Goal: Find specific page/section: Find specific page/section

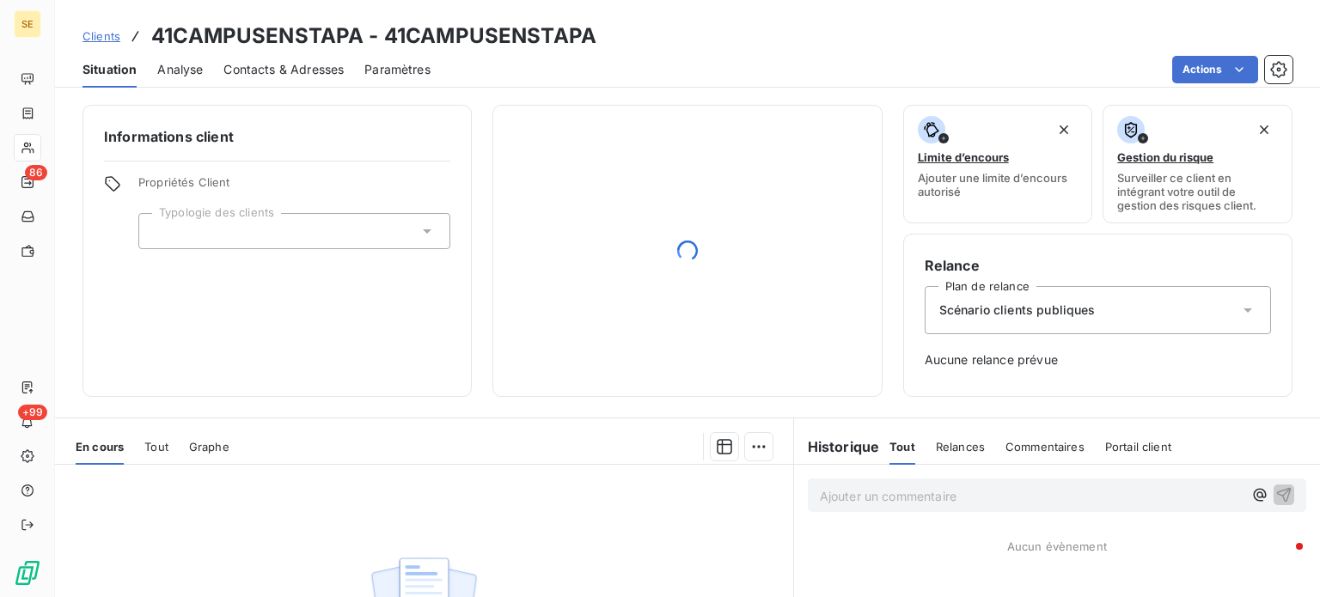
scroll to position [86, 0]
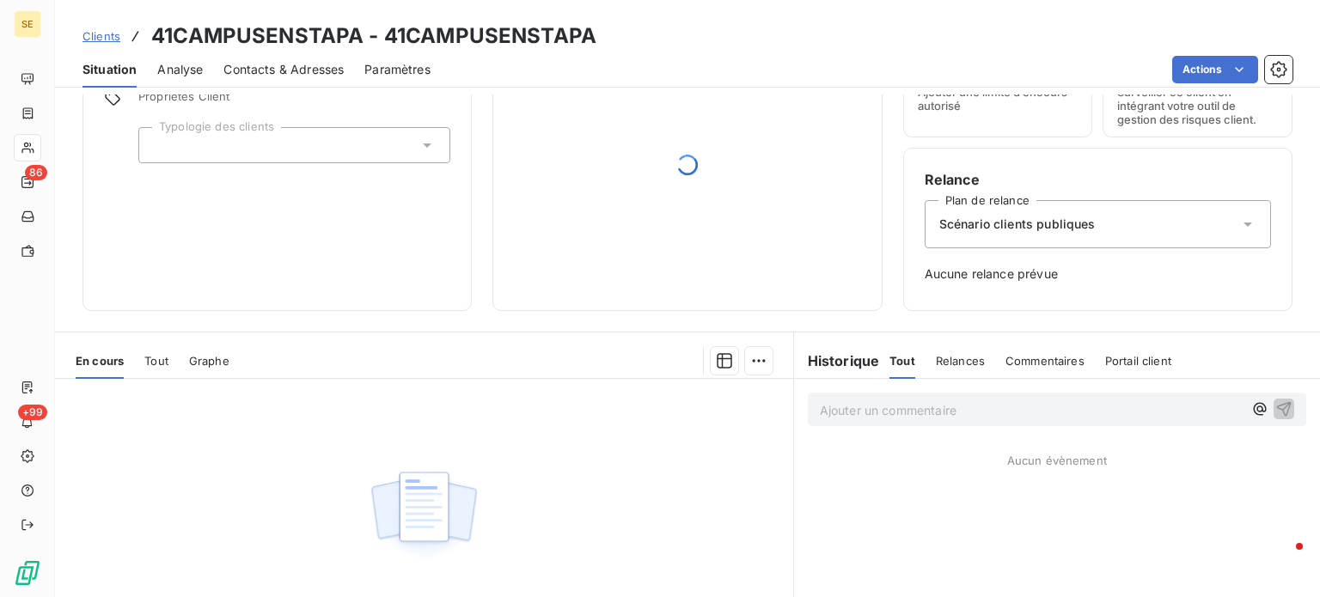
click at [107, 34] on span "Clients" at bounding box center [101, 36] width 38 height 14
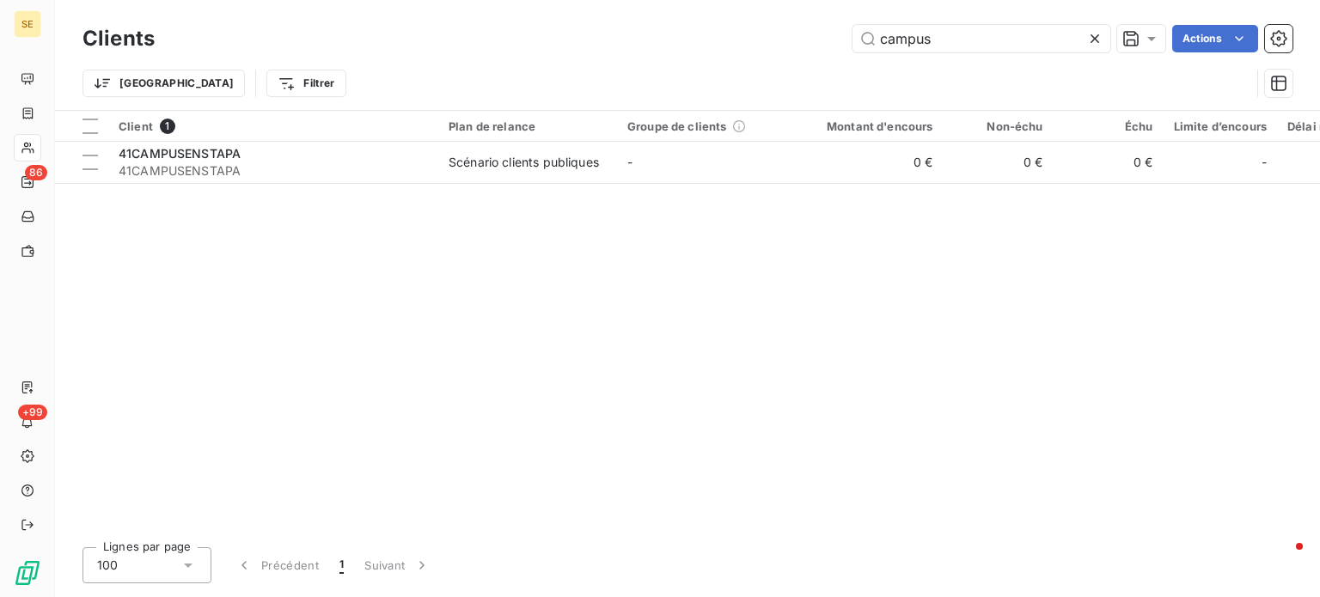
drag, startPoint x: 958, startPoint y: 33, endPoint x: 412, endPoint y: 76, distance: 547.3
click at [412, 76] on div "Clients campus Actions [GEOGRAPHIC_DATA] Filtrer" at bounding box center [687, 65] width 1210 height 89
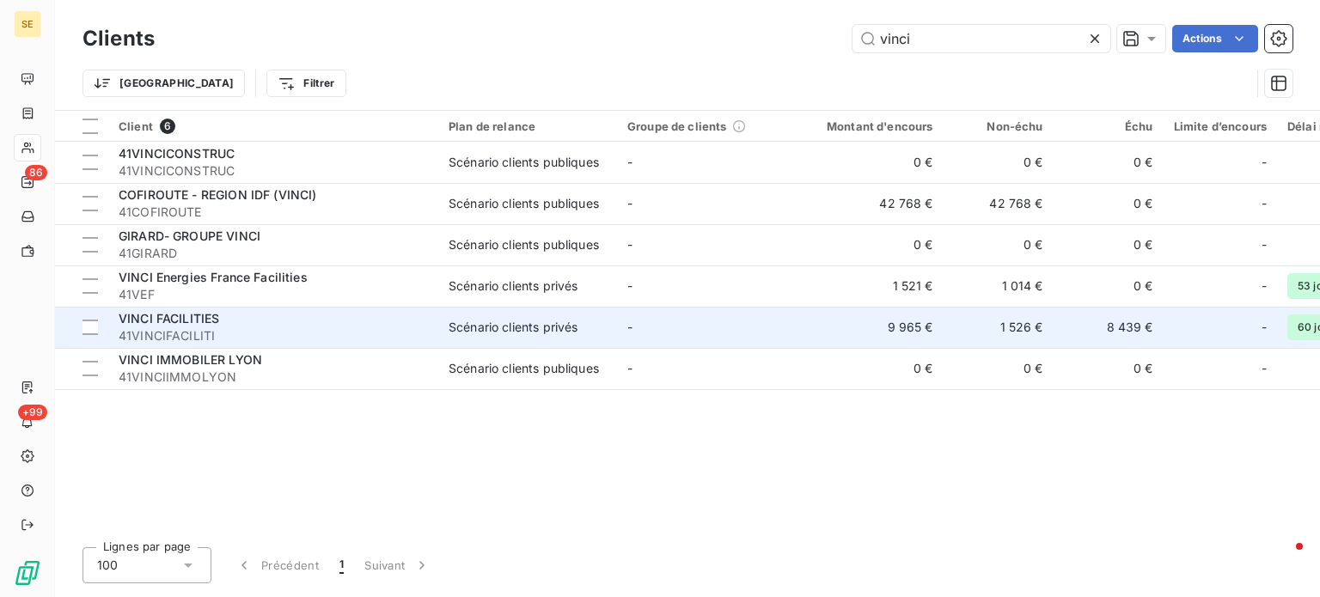
type input "vinci"
click at [302, 308] on td "VINCI FACILITIES 41VINCIFACILITI" at bounding box center [273, 327] width 330 height 41
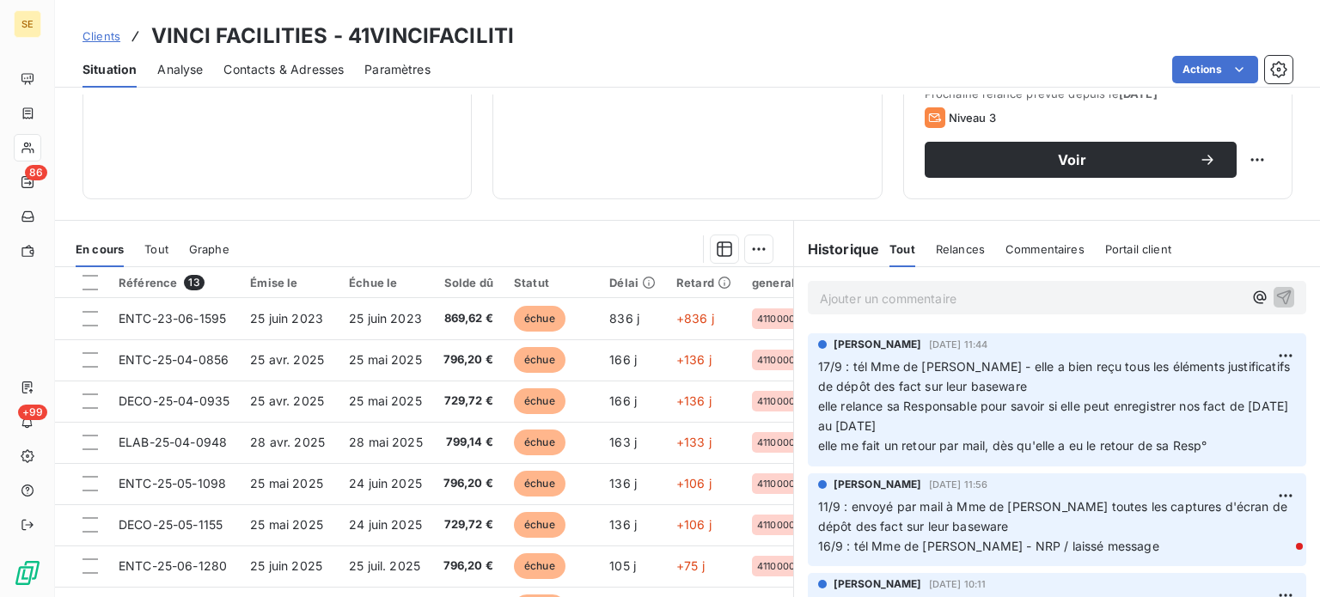
scroll to position [601, 0]
click at [99, 33] on span "Clients" at bounding box center [101, 36] width 38 height 14
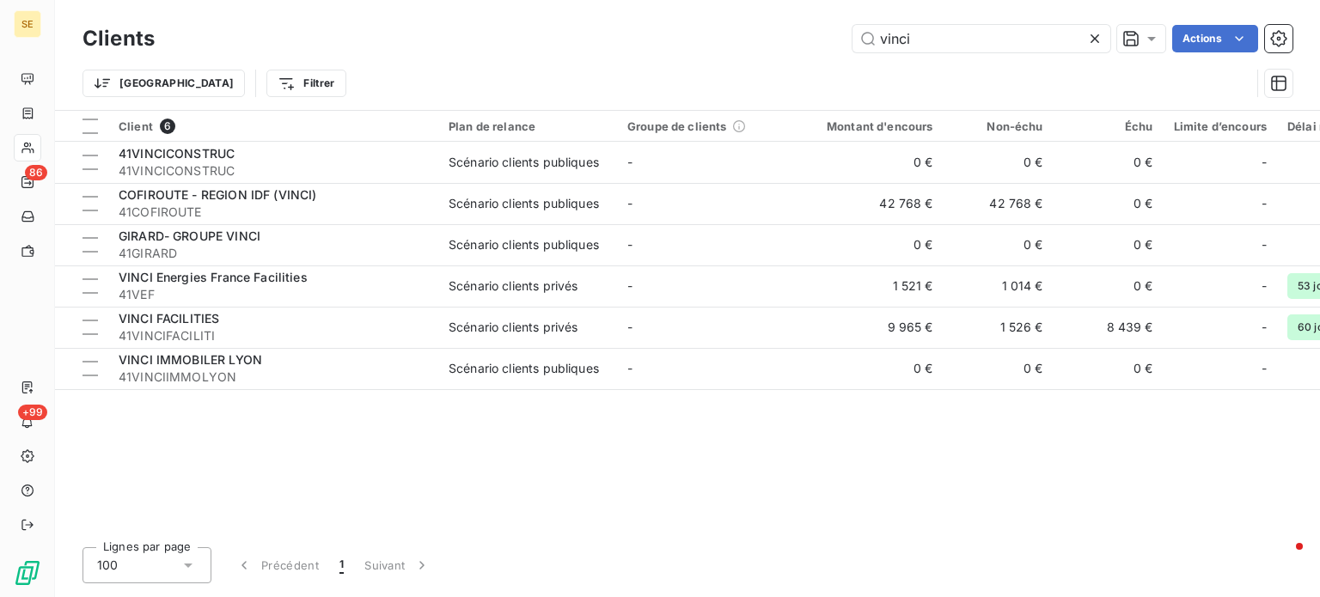
drag, startPoint x: 1000, startPoint y: 33, endPoint x: 546, endPoint y: 47, distance: 453.9
click at [546, 47] on div "vinci Actions" at bounding box center [733, 38] width 1117 height 27
type input "s"
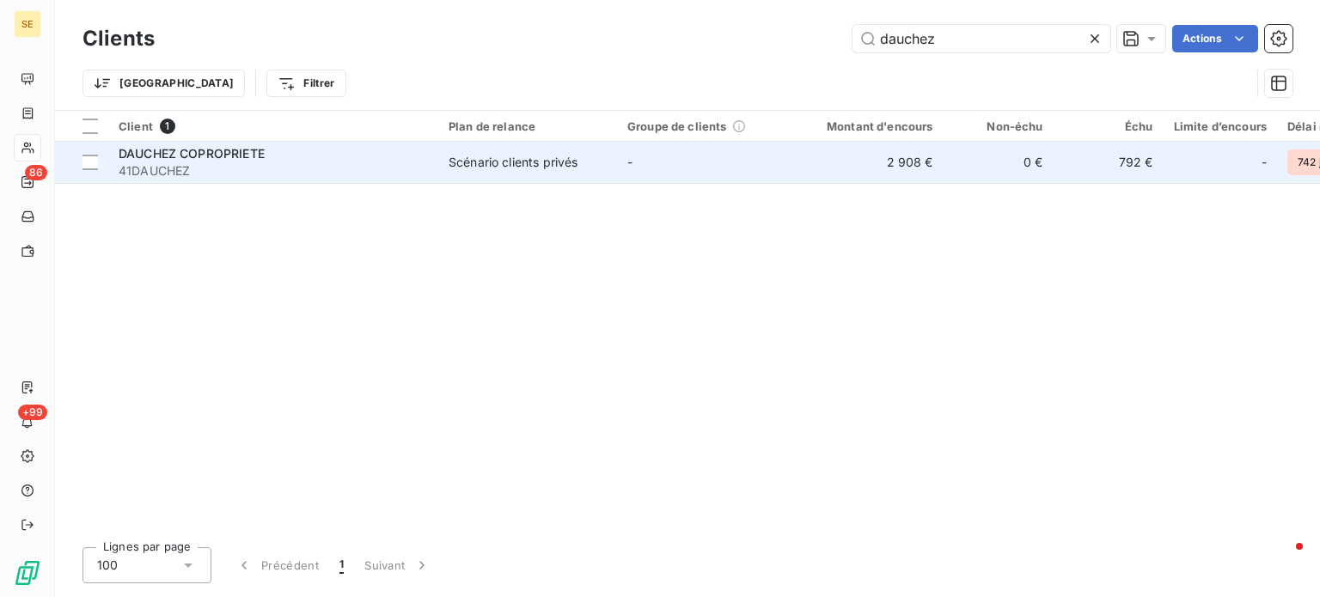
type input "dauchez"
click at [225, 145] on div "DAUCHEZ COPROPRIETE" at bounding box center [273, 153] width 309 height 17
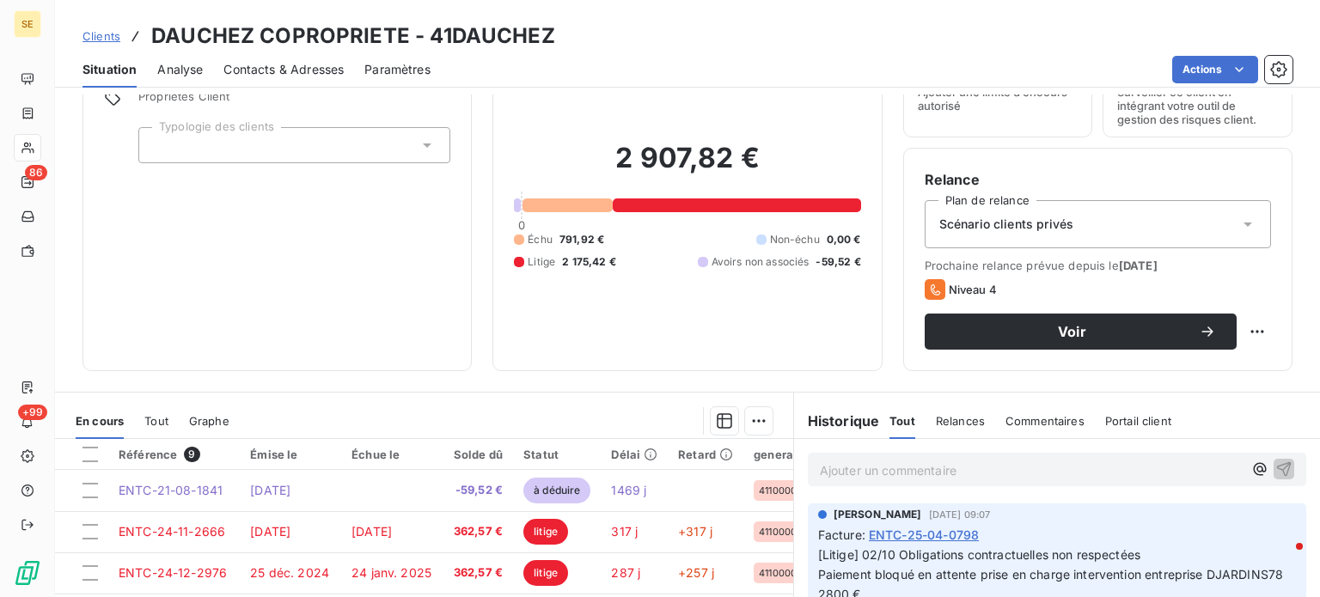
scroll to position [172, 0]
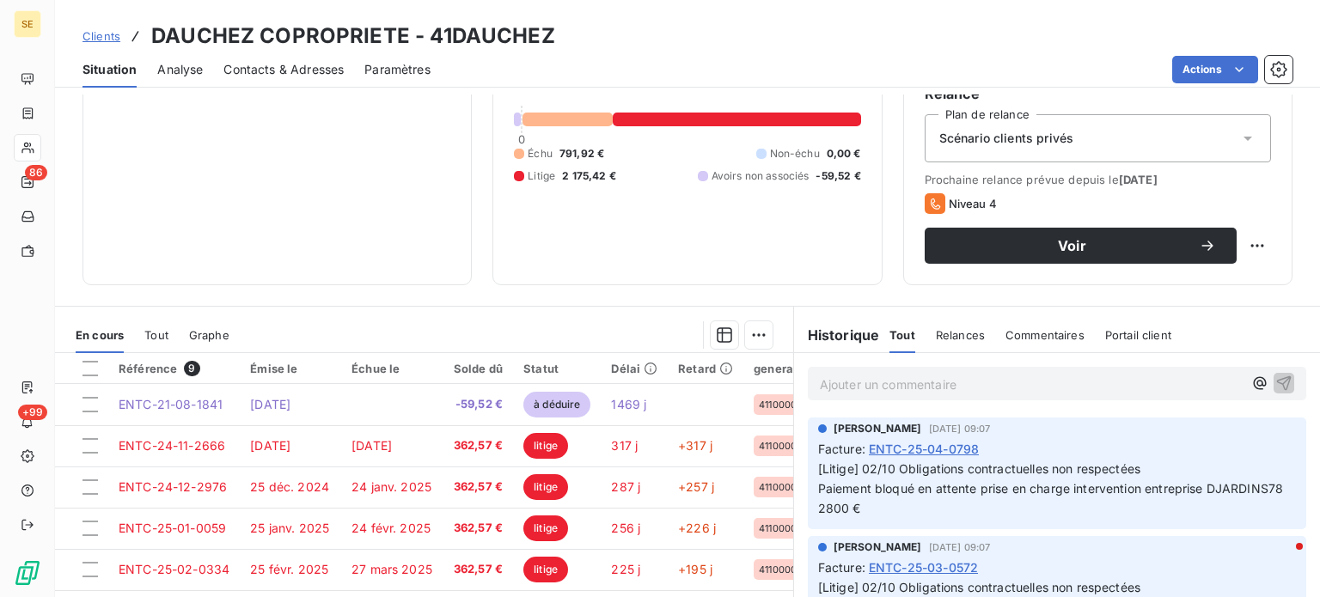
click at [103, 34] on span "Clients" at bounding box center [101, 36] width 38 height 14
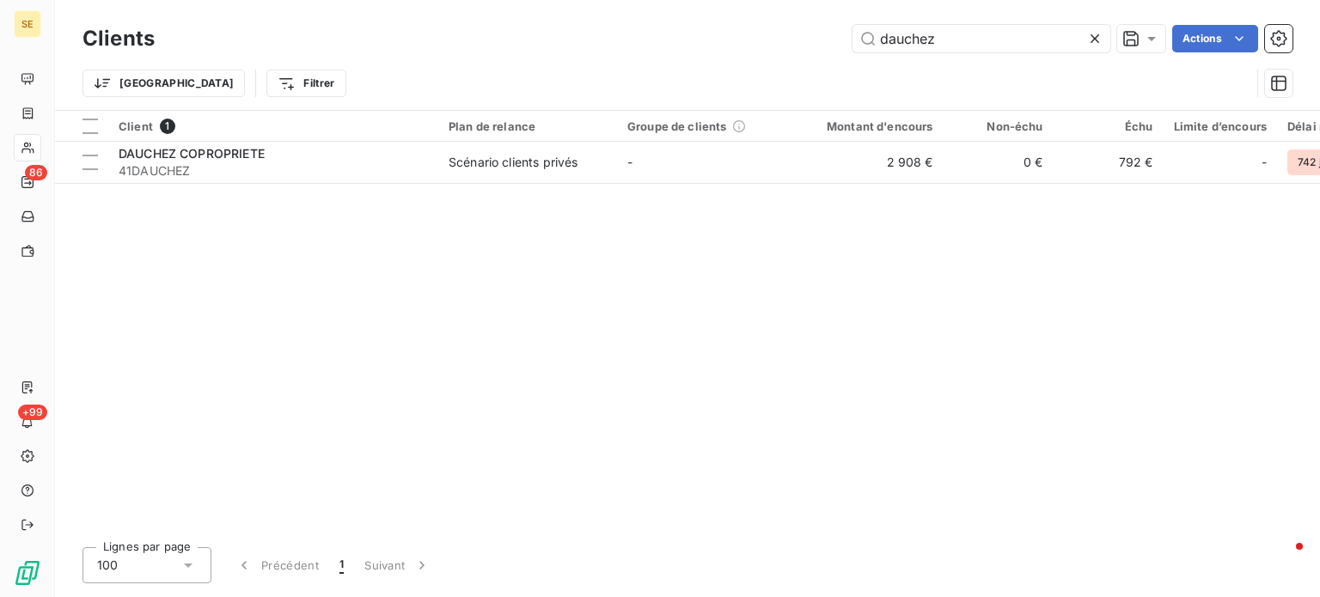
drag, startPoint x: 1007, startPoint y: 44, endPoint x: 634, endPoint y: 45, distance: 372.9
click at [634, 45] on div "dauchez Actions" at bounding box center [733, 38] width 1117 height 27
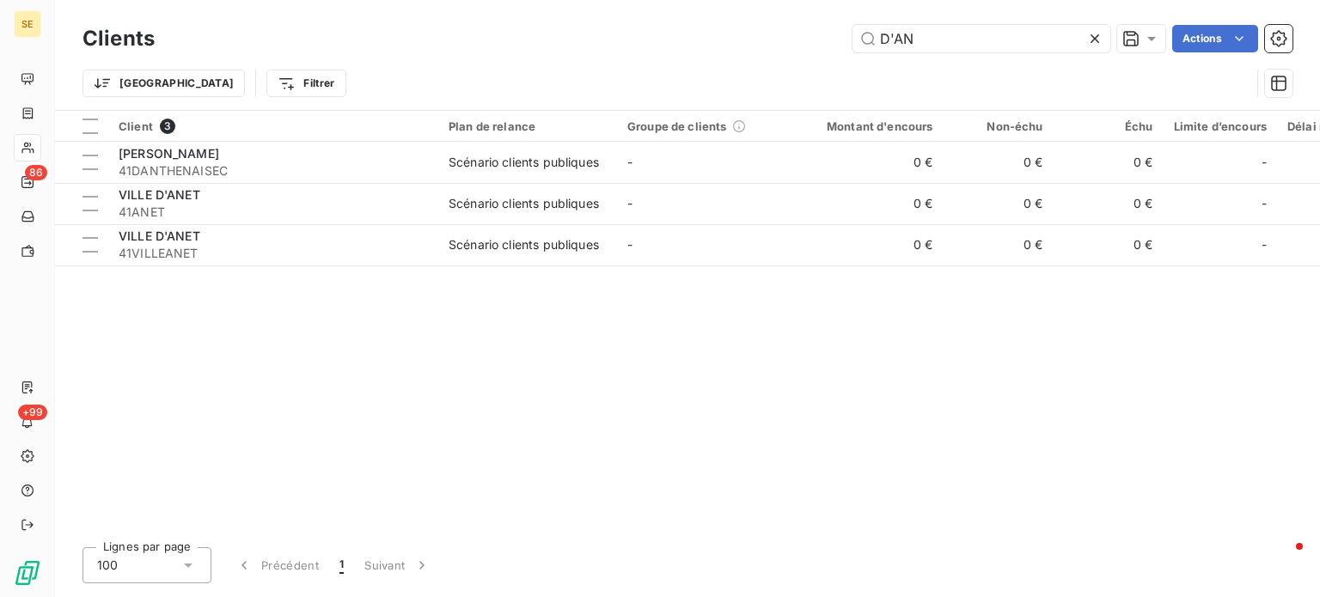
drag, startPoint x: 937, startPoint y: 44, endPoint x: 770, endPoint y: 44, distance: 167.5
click at [772, 44] on div "D'AN Actions" at bounding box center [733, 38] width 1117 height 27
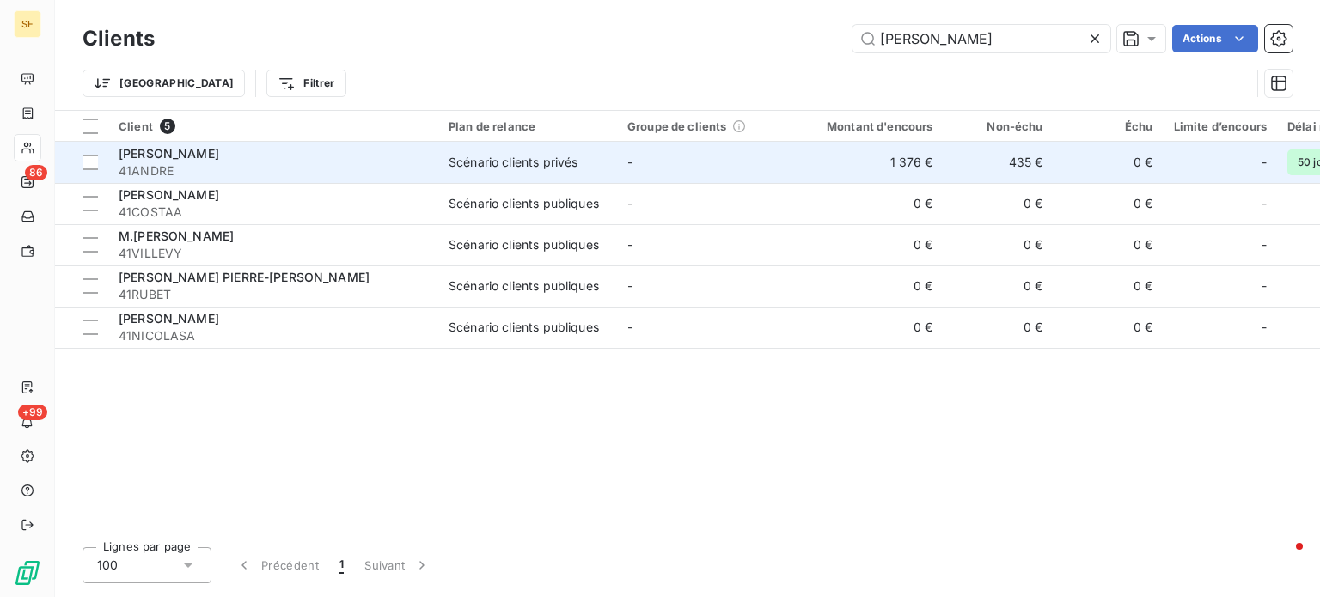
type input "[PERSON_NAME]"
click at [238, 162] on span "41ANDRE" at bounding box center [273, 170] width 309 height 17
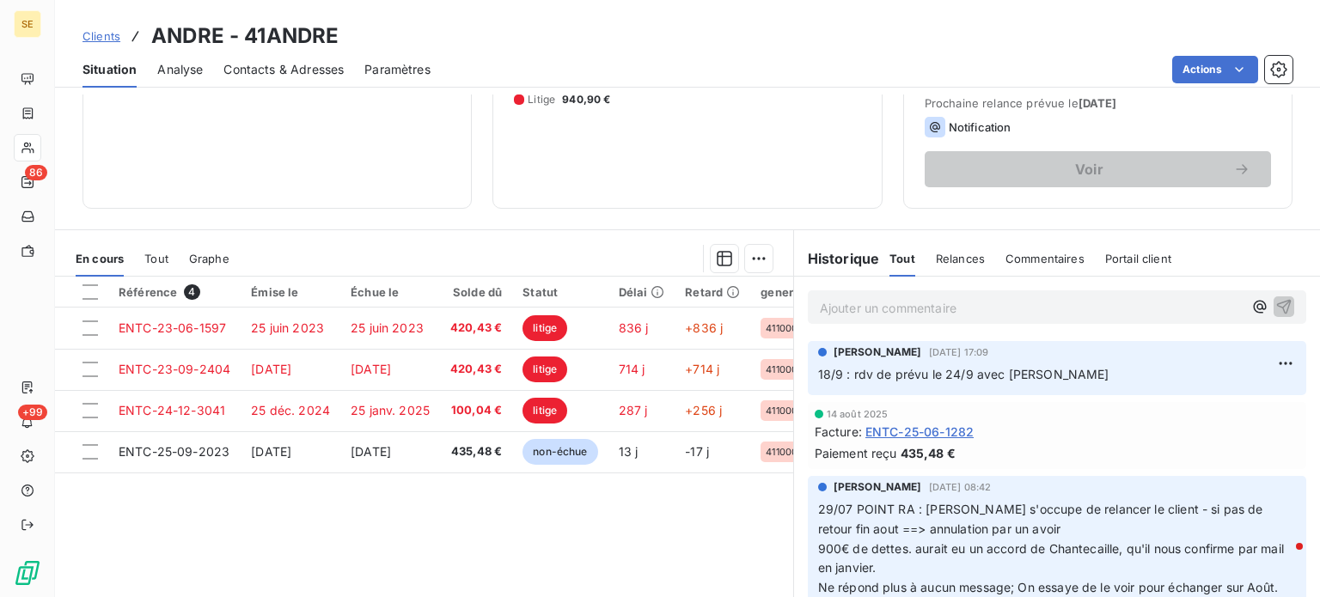
scroll to position [223, 0]
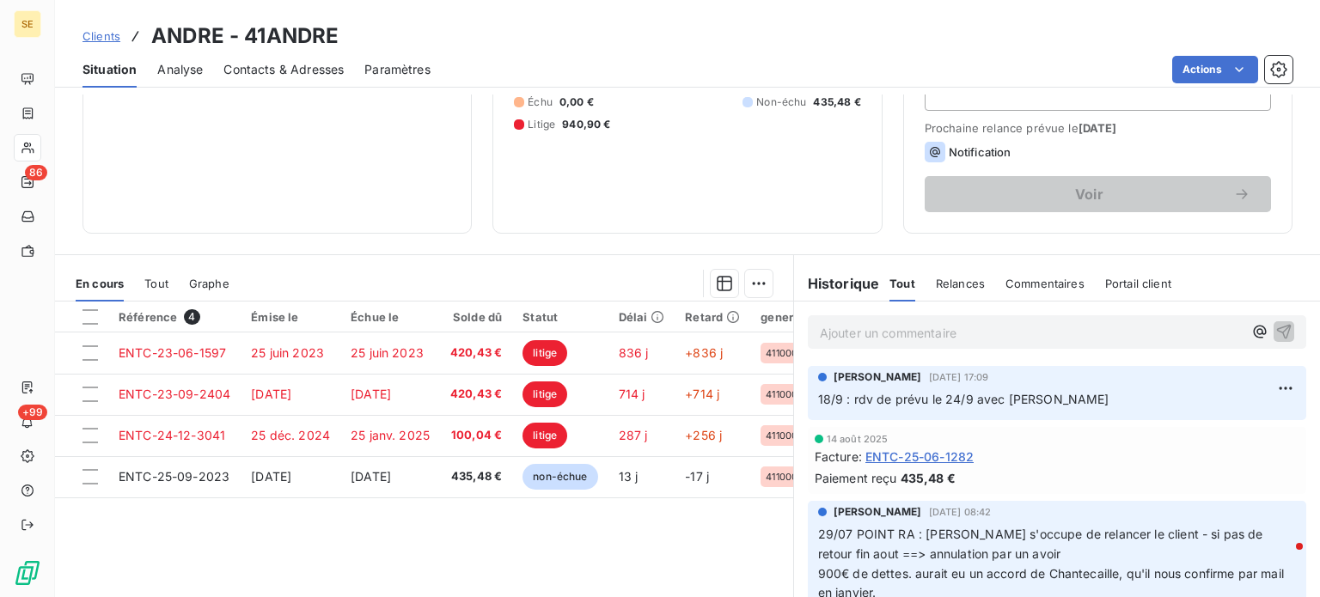
click at [108, 34] on span "Clients" at bounding box center [101, 36] width 38 height 14
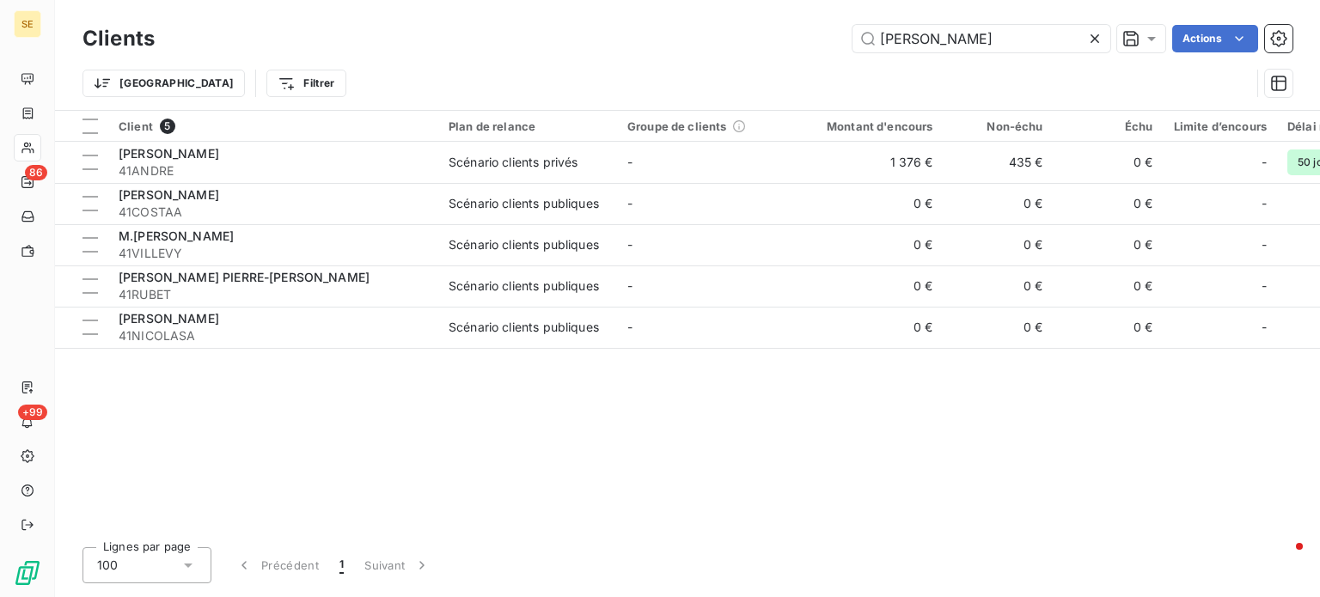
drag, startPoint x: 972, startPoint y: 39, endPoint x: 617, endPoint y: 63, distance: 355.7
click at [617, 63] on div "Clients ANDRE Actions Trier Filtrer" at bounding box center [687, 65] width 1210 height 89
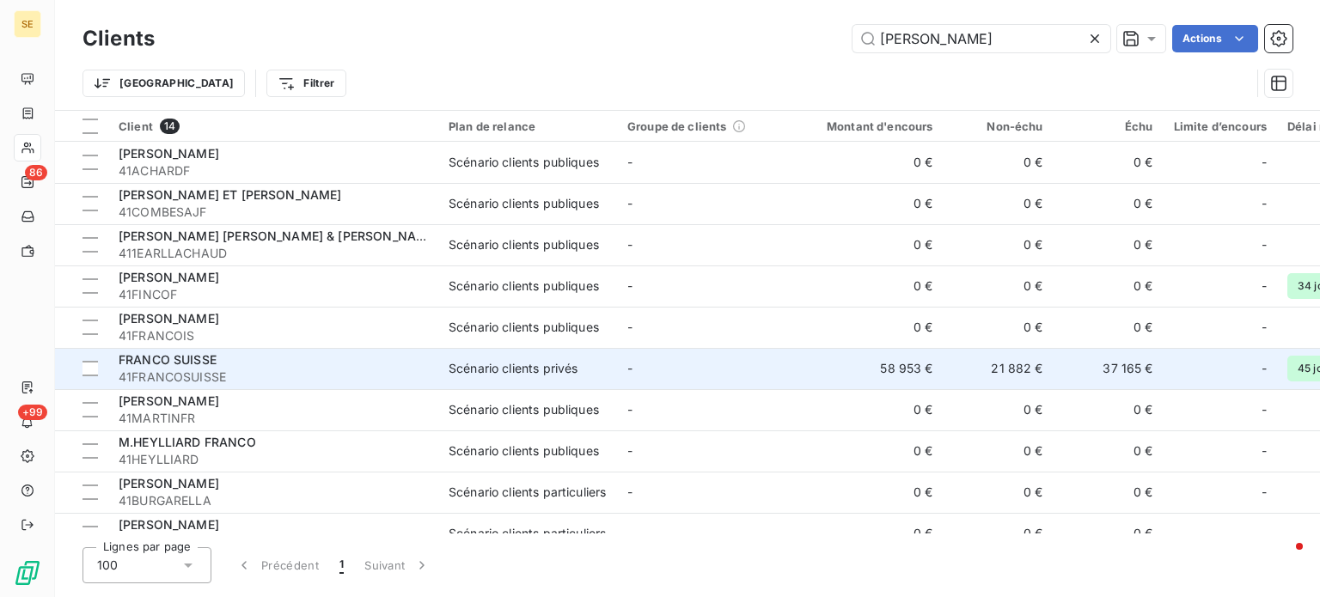
type input "[PERSON_NAME]"
click at [216, 366] on span "FRANCO SUISSE" at bounding box center [168, 359] width 98 height 15
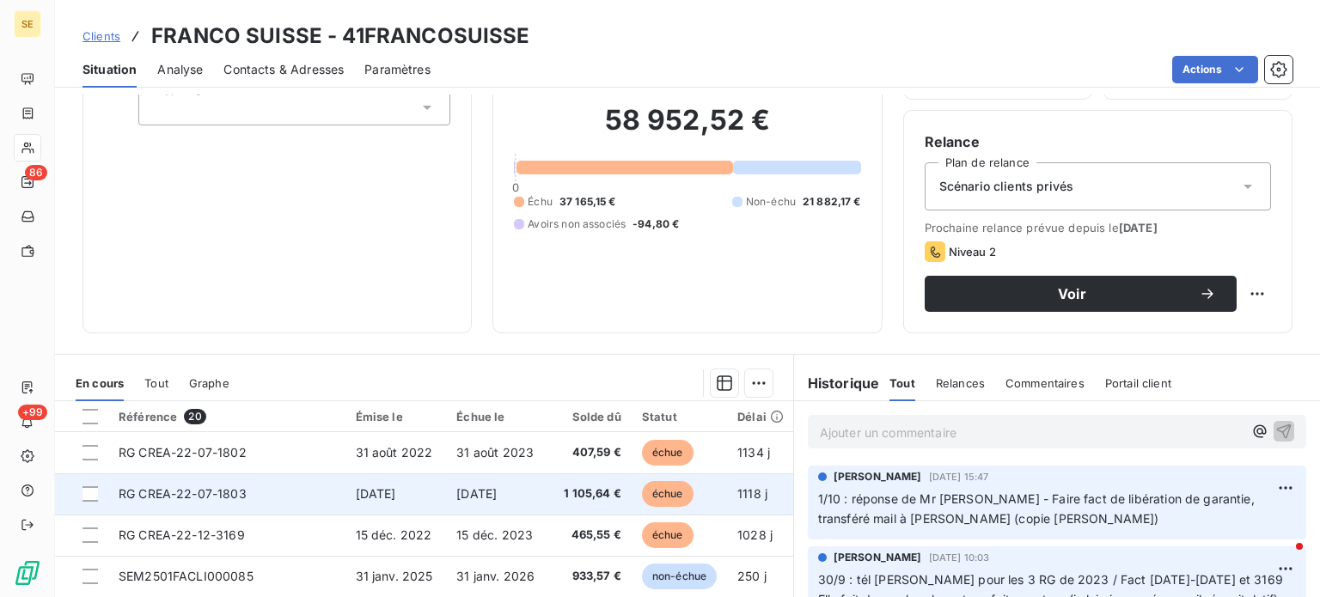
scroll to position [258, 0]
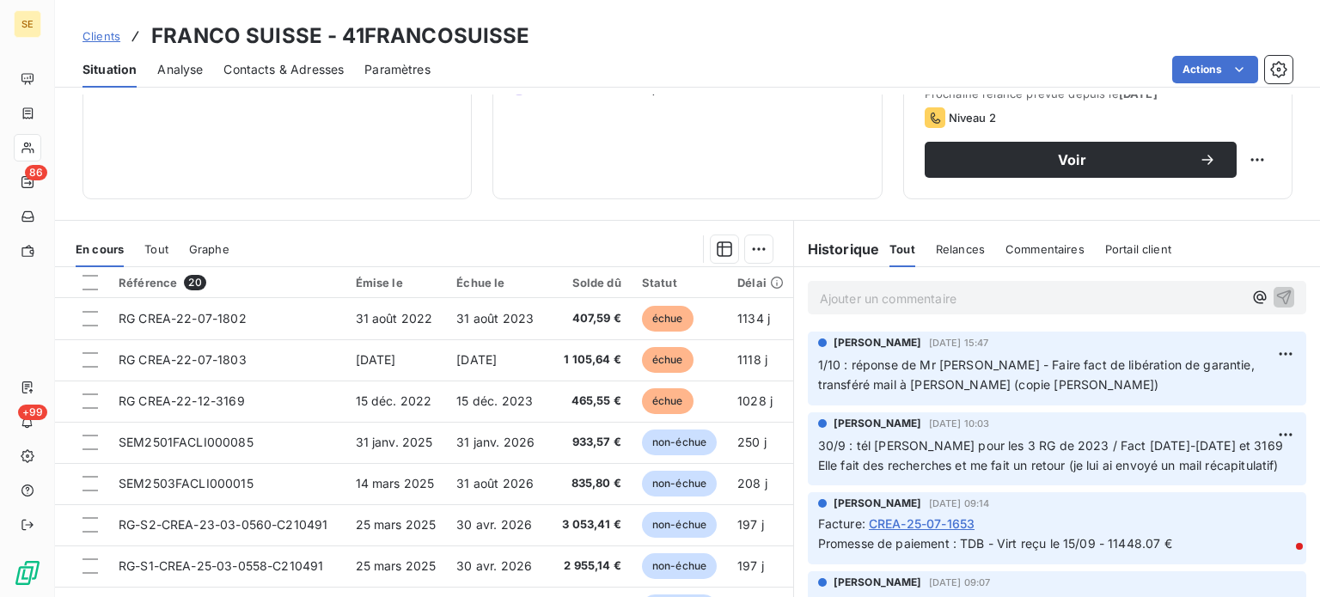
click at [886, 297] on p "Ajouter un commentaire ﻿" at bounding box center [1031, 298] width 423 height 21
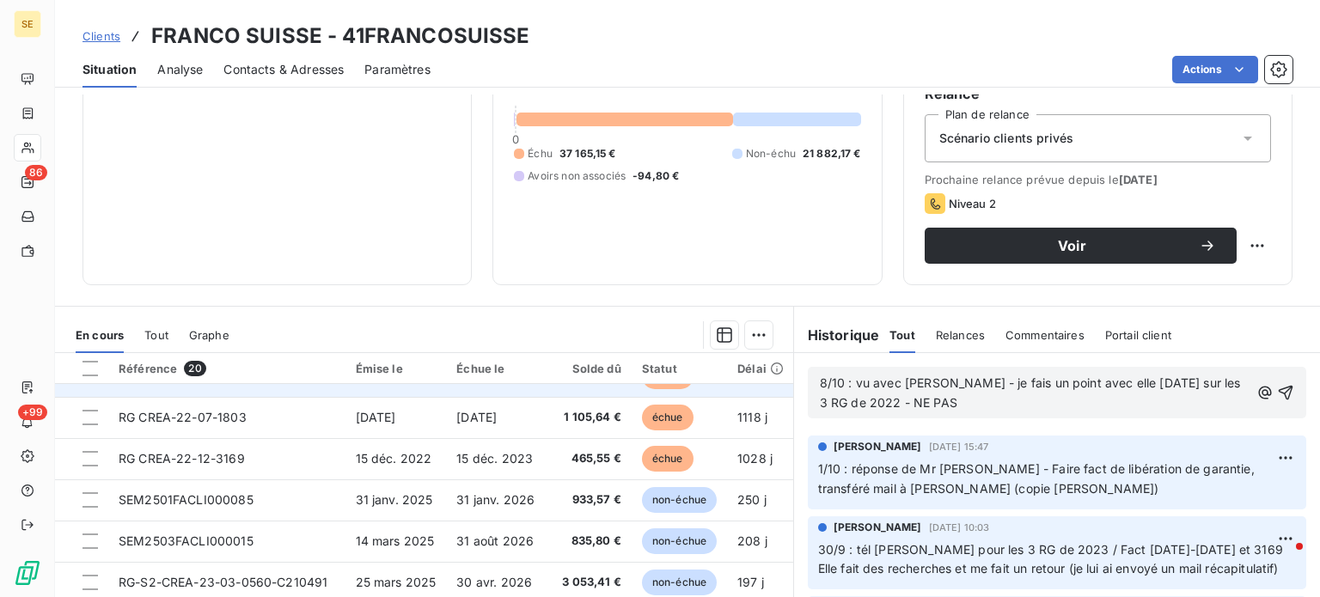
scroll to position [0, 0]
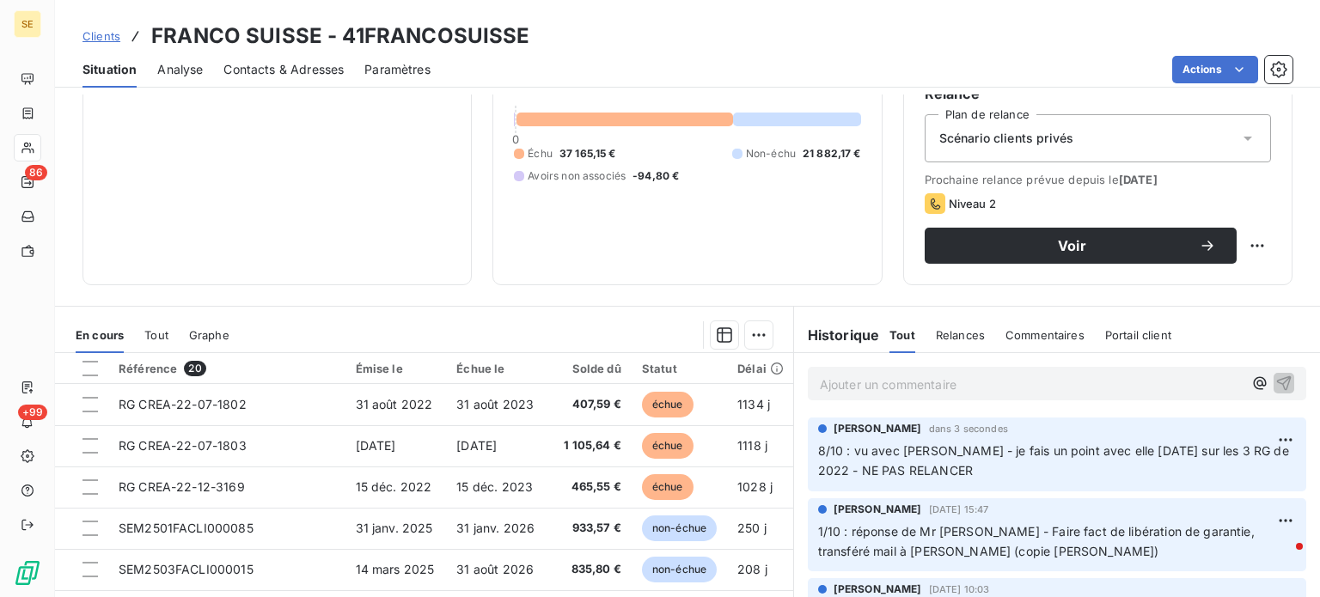
click at [96, 37] on span "Clients" at bounding box center [101, 36] width 38 height 14
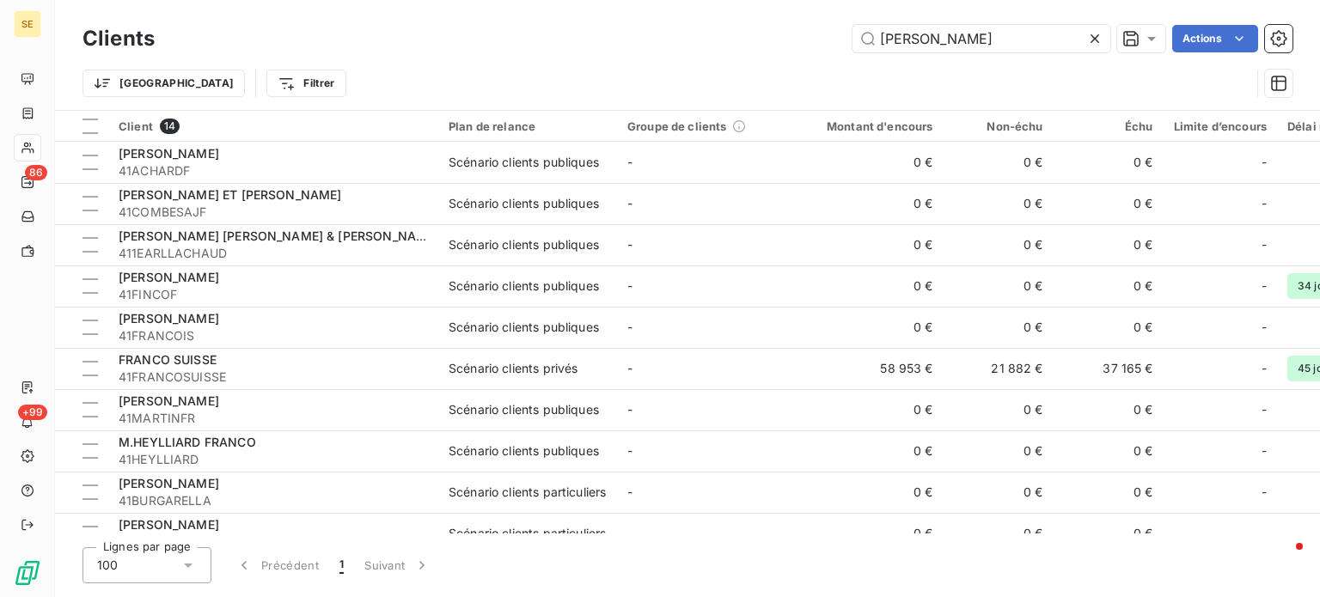
drag, startPoint x: 992, startPoint y: 47, endPoint x: 687, endPoint y: 53, distance: 304.2
click at [687, 53] on div "Clients FRANCO Actions" at bounding box center [687, 39] width 1210 height 36
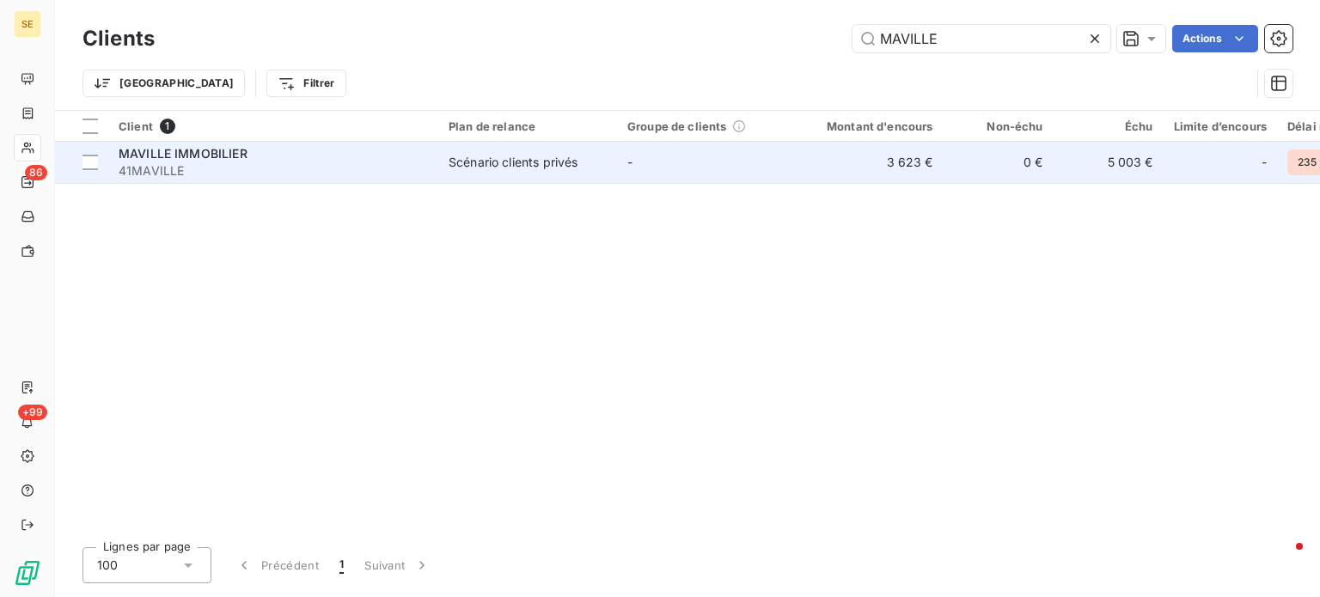
type input "MAVILLE"
click at [281, 159] on div "MAVILLE IMMOBILIER" at bounding box center [273, 153] width 309 height 17
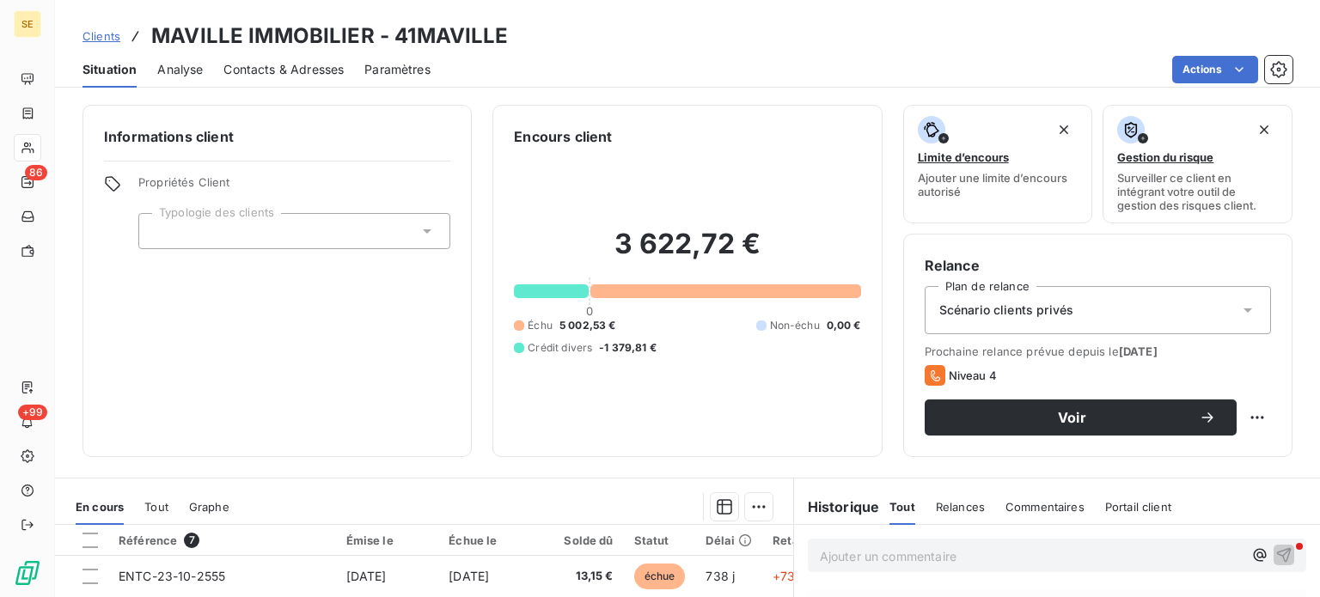
scroll to position [309, 0]
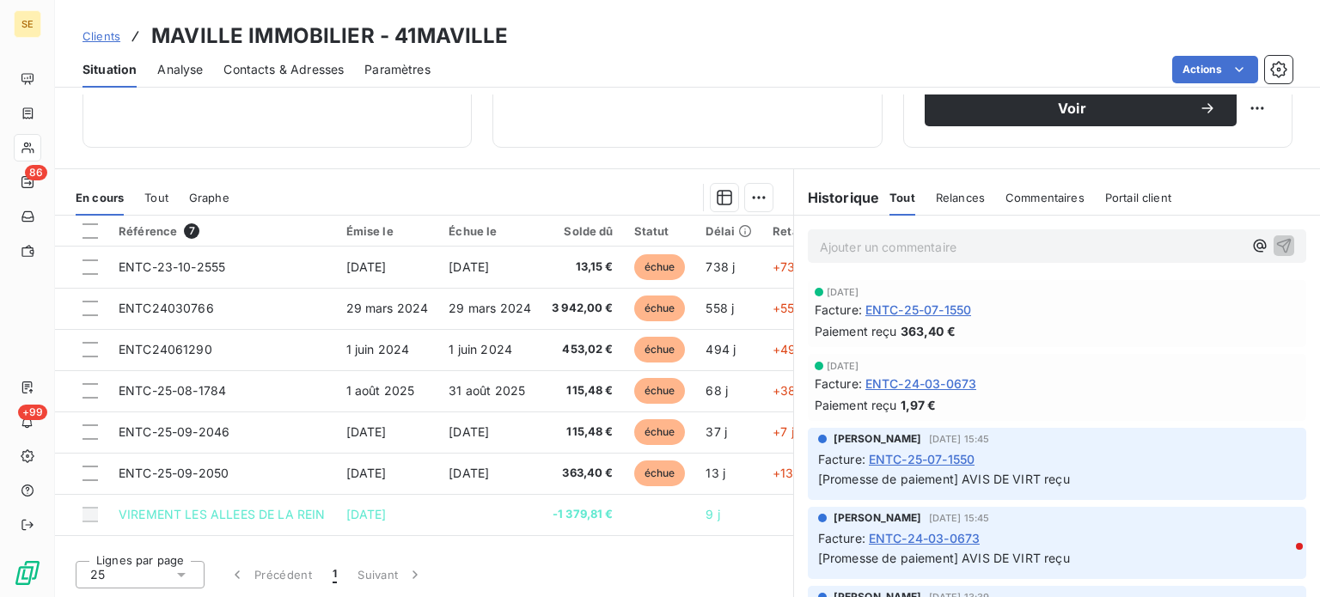
click at [848, 248] on p "Ajouter un commentaire ﻿" at bounding box center [1031, 246] width 423 height 21
click at [1171, 245] on p "8/10 : [PERSON_NAME] s'occupe du contrat S180174 (non facturé) mail" at bounding box center [1031, 246] width 423 height 20
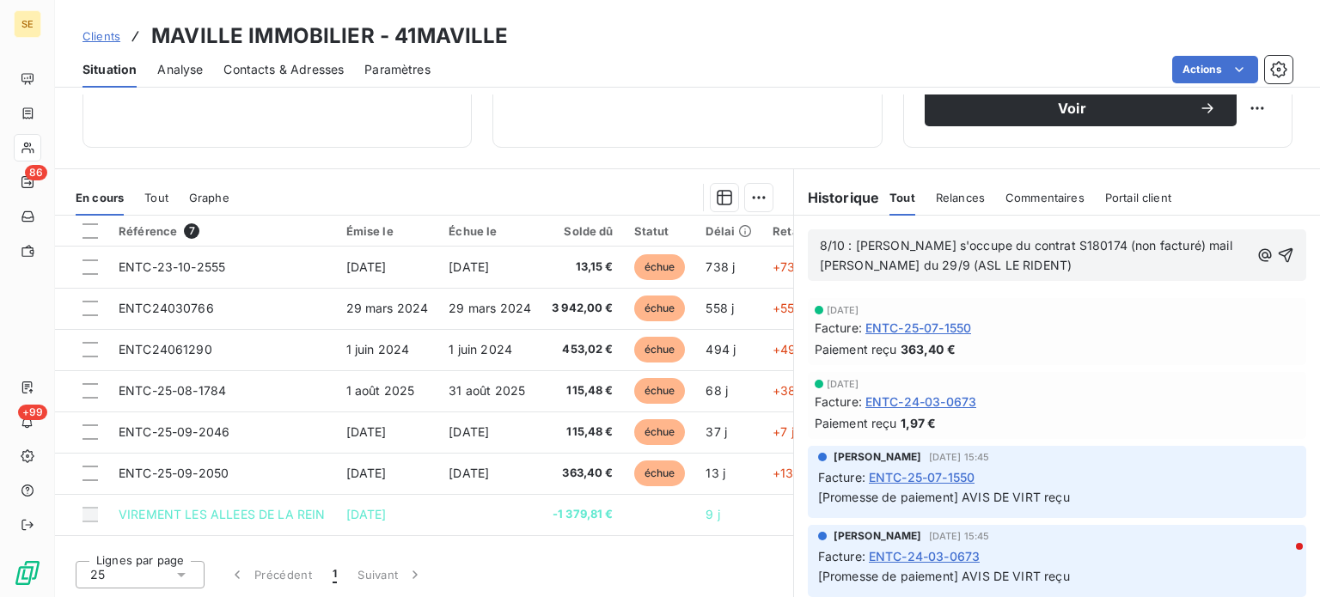
click at [960, 267] on span "8/10 : [PERSON_NAME] s'occupe du contrat S180174 (non facturé) mail [PERSON_NAM…" at bounding box center [1028, 255] width 416 height 34
click at [1096, 262] on p "8/10 : [PERSON_NAME] s'occupe du contrat S180174 (non facturé) mail [PERSON_NAM…" at bounding box center [1035, 256] width 430 height 40
click at [1278, 249] on icon "button" at bounding box center [1285, 255] width 15 height 15
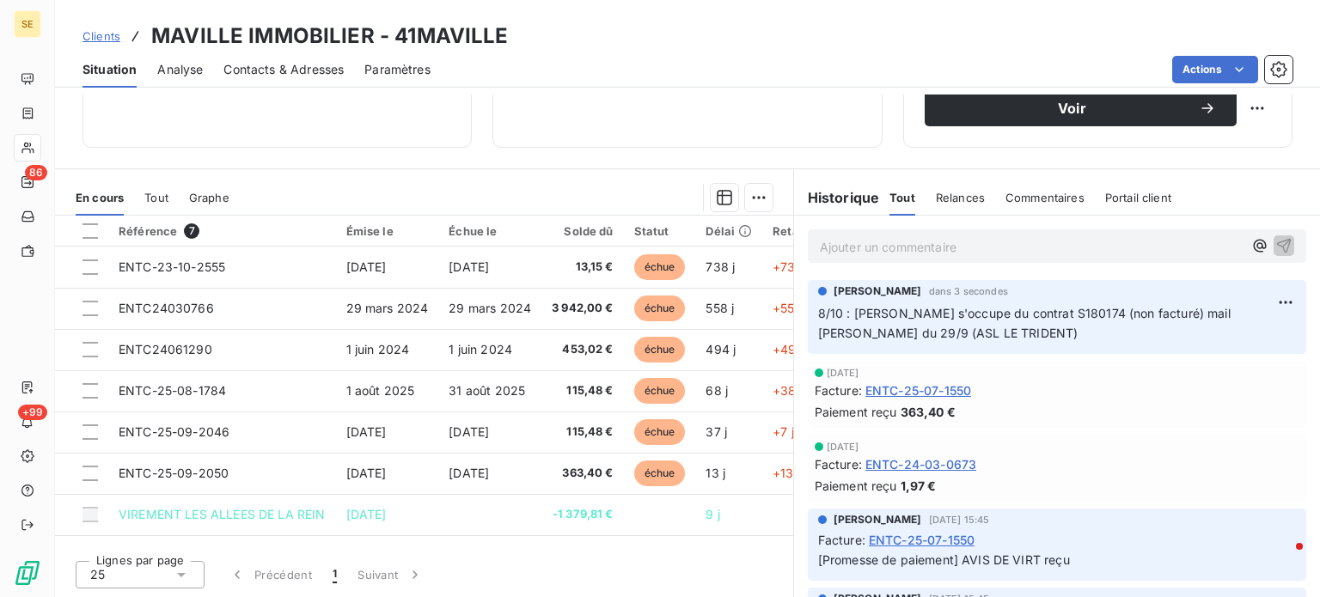
click at [93, 40] on span "Clients" at bounding box center [101, 36] width 38 height 14
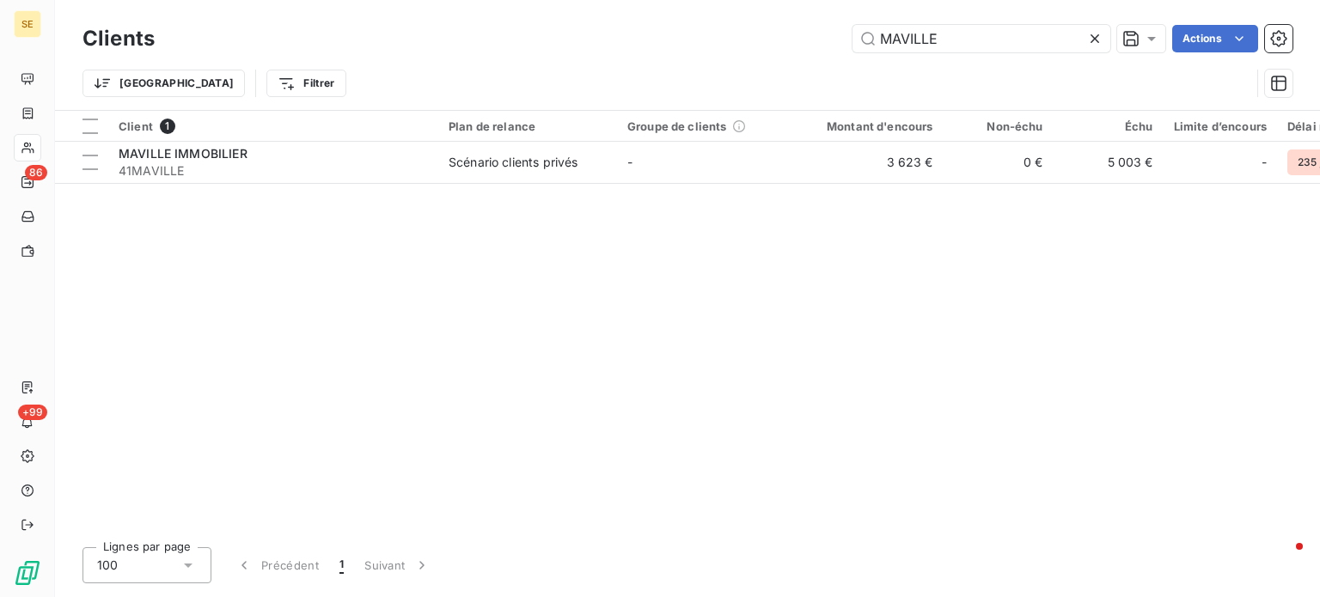
drag, startPoint x: 988, startPoint y: 34, endPoint x: 439, endPoint y: 73, distance: 550.5
click at [439, 73] on div "Clients MAVILLE Actions Trier Filtrer" at bounding box center [687, 65] width 1210 height 89
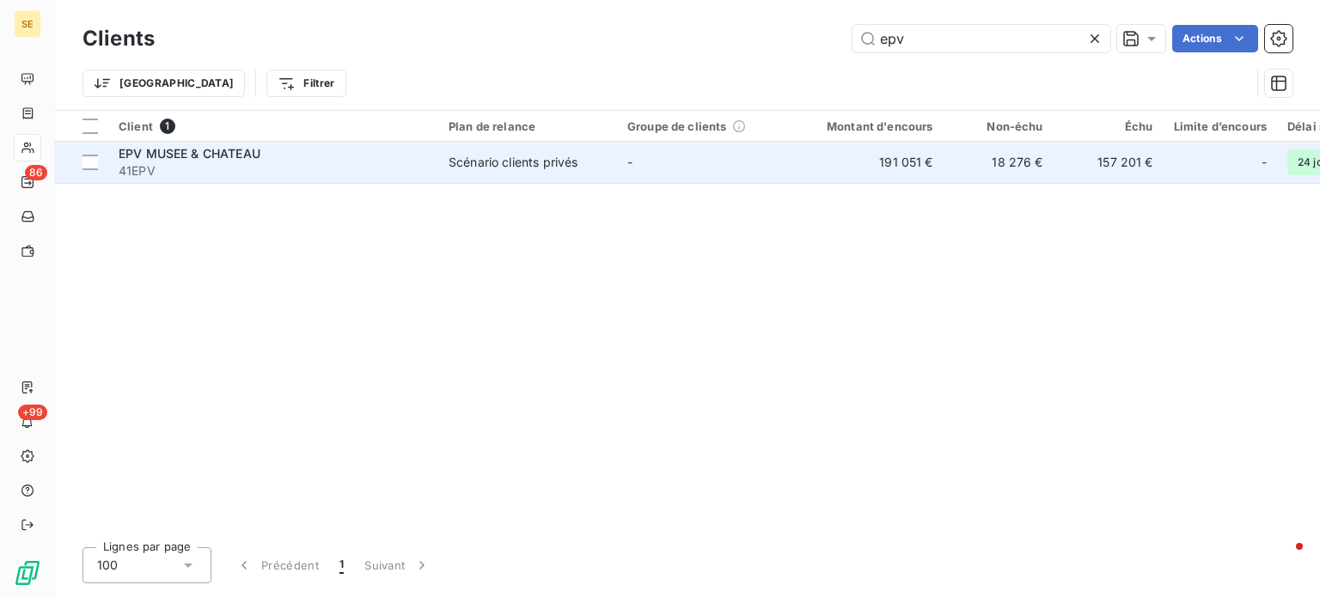
type input "epv"
click at [250, 158] on span "EPV MUSEE & CHATEAU" at bounding box center [190, 153] width 142 height 15
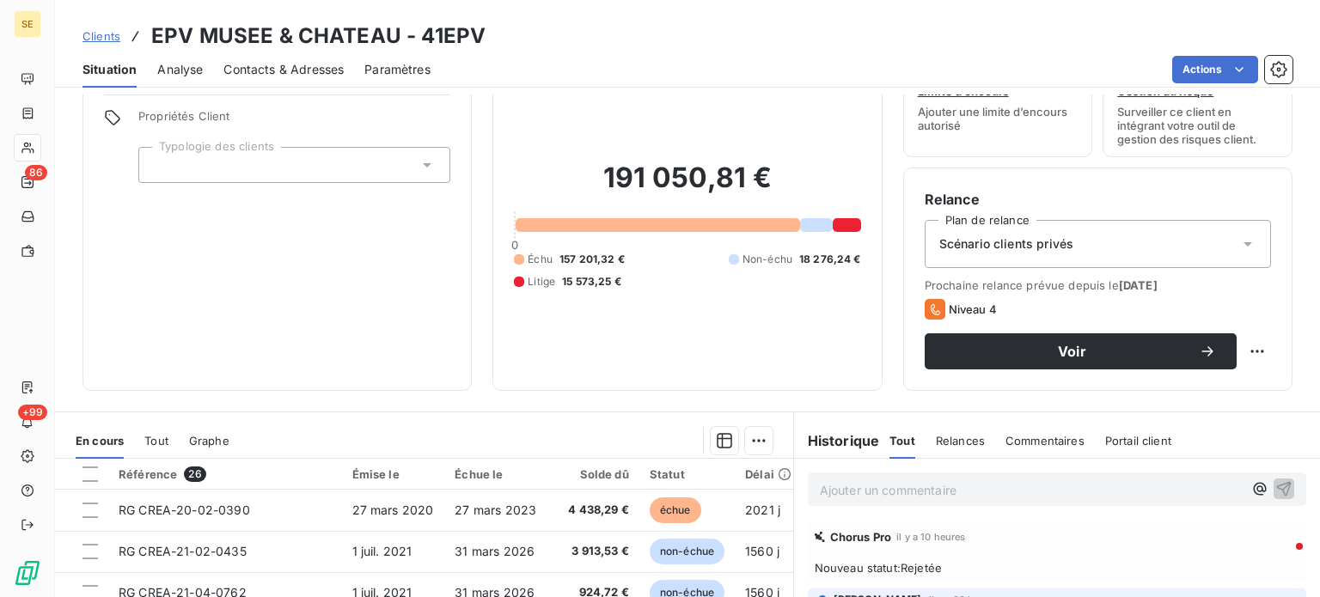
scroll to position [172, 0]
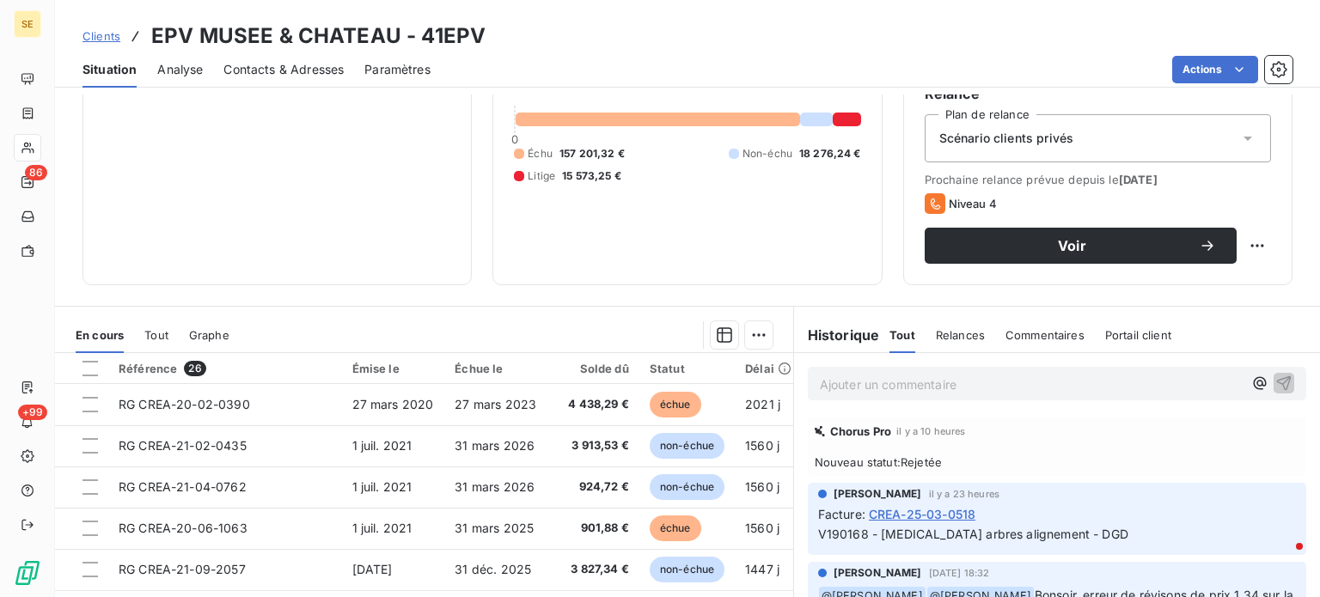
drag, startPoint x: 95, startPoint y: 36, endPoint x: 109, endPoint y: 37, distance: 13.8
click at [95, 36] on span "Clients" at bounding box center [101, 36] width 38 height 14
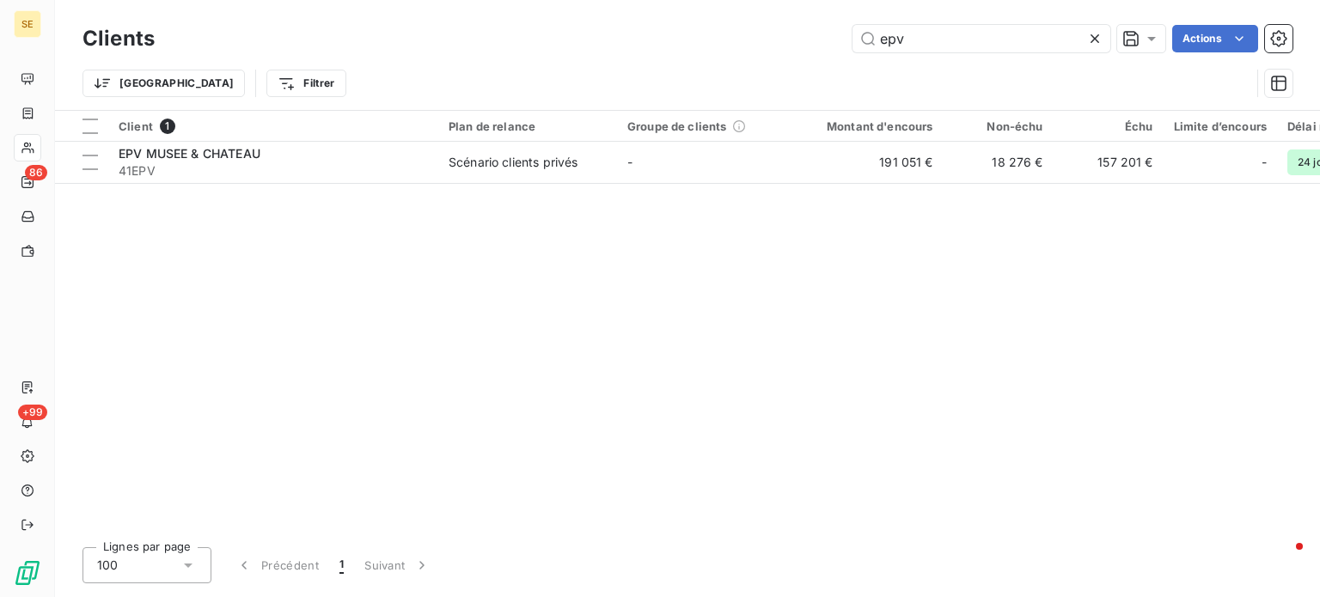
drag, startPoint x: 908, startPoint y: 44, endPoint x: 787, endPoint y: 29, distance: 122.0
click at [792, 30] on div "epv Actions" at bounding box center [733, 38] width 1117 height 27
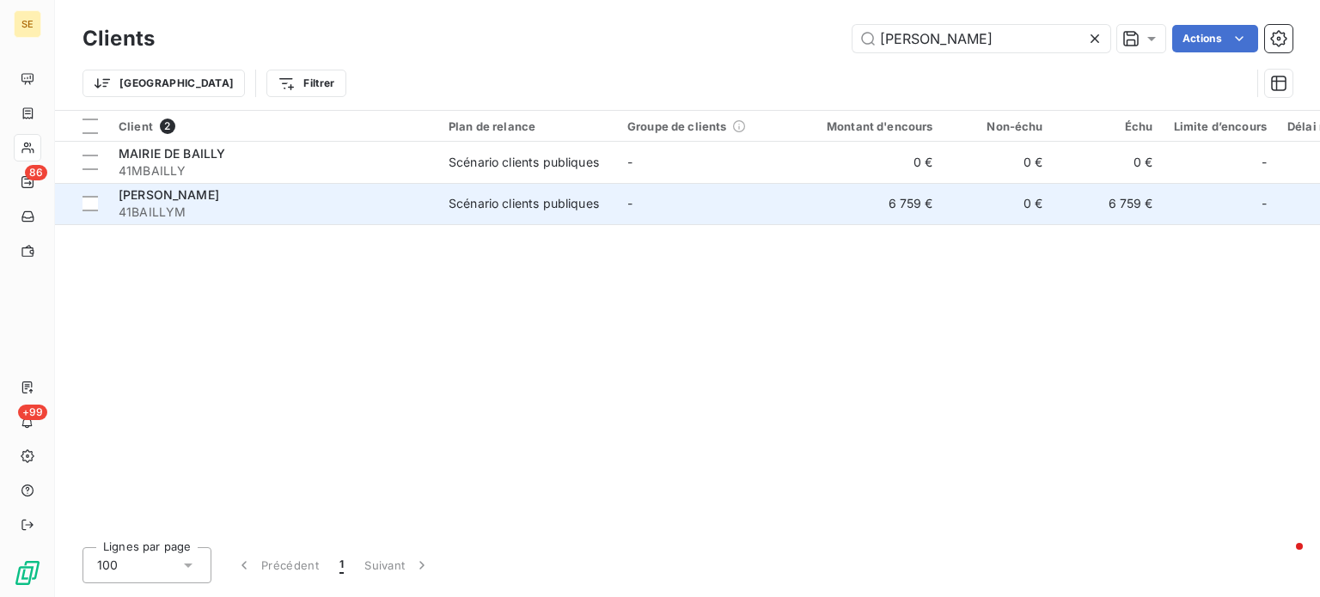
type input "[PERSON_NAME]"
click at [307, 198] on div "[PERSON_NAME]" at bounding box center [273, 194] width 309 height 17
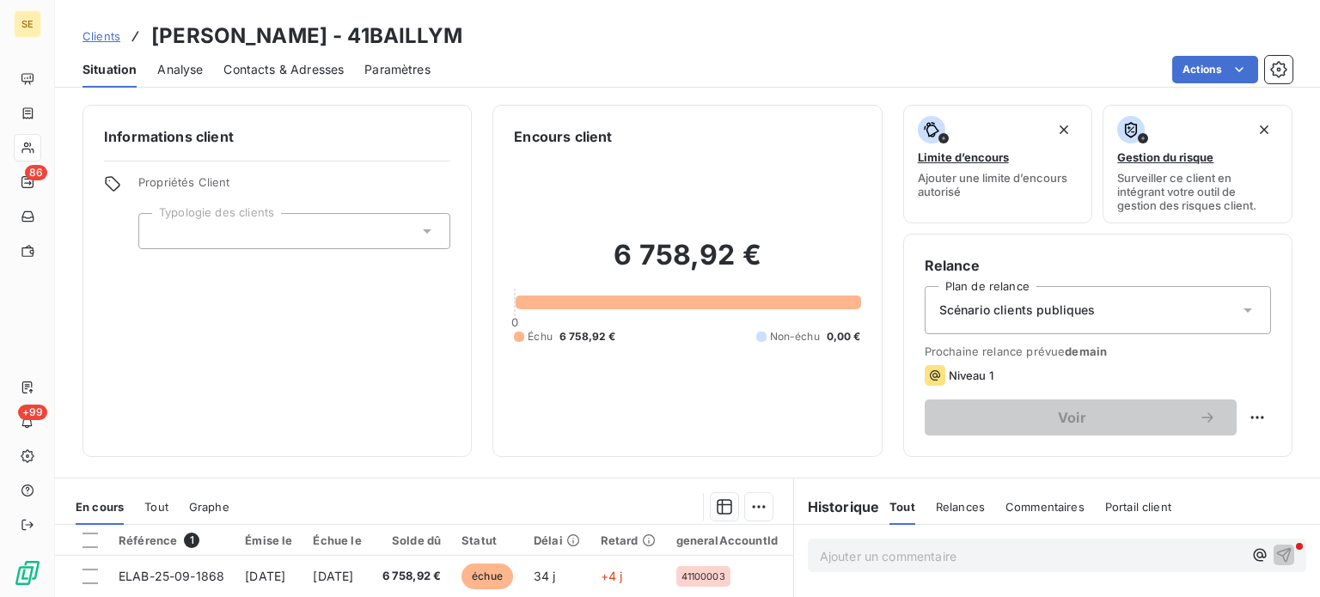
click at [113, 35] on span "Clients" at bounding box center [101, 36] width 38 height 14
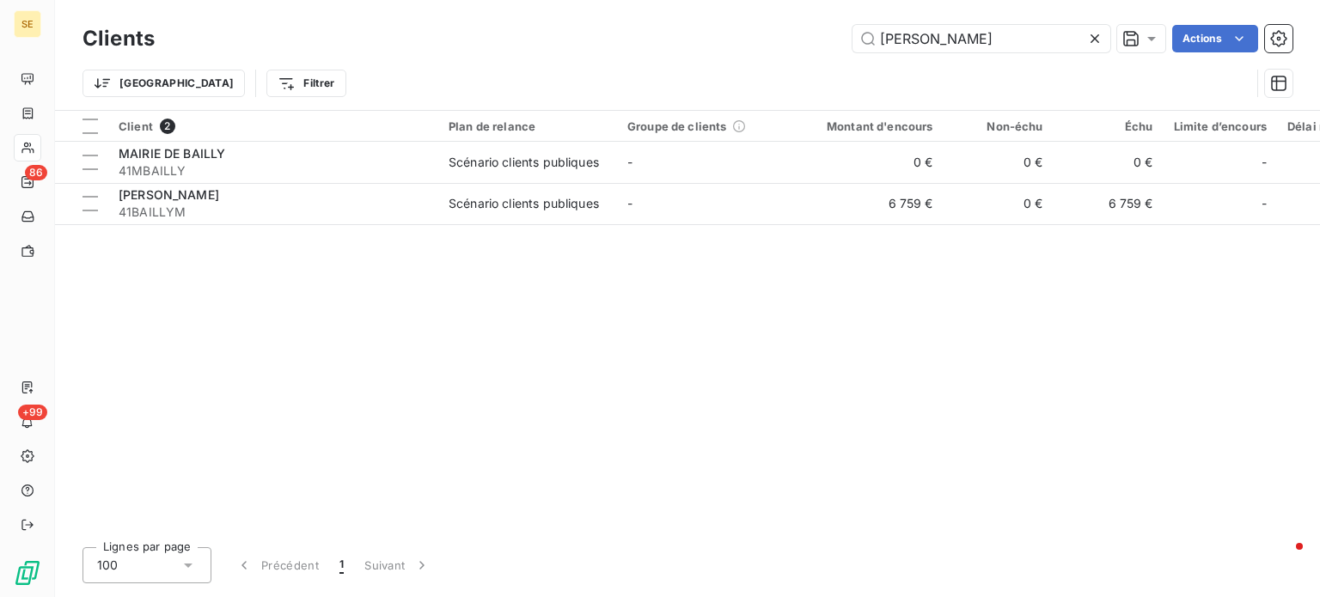
drag, startPoint x: 928, startPoint y: 31, endPoint x: 703, endPoint y: 27, distance: 225.2
click at [708, 29] on div "bailly Actions" at bounding box center [733, 38] width 1117 height 27
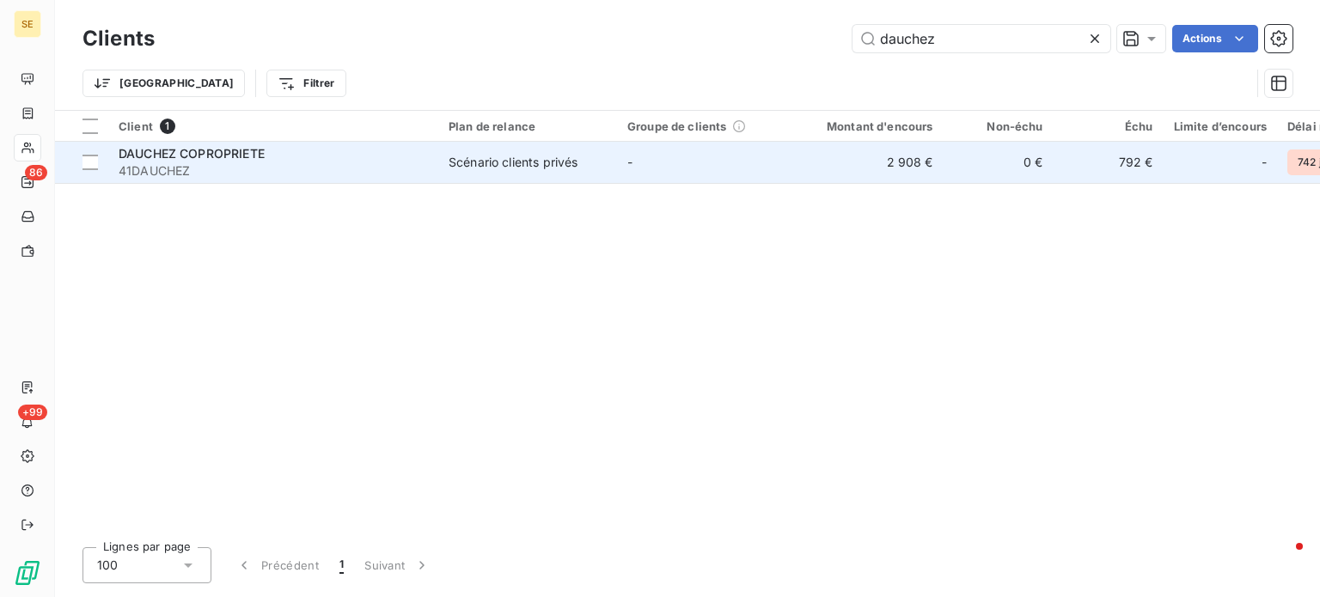
type input "dauchez"
click at [197, 169] on span "41DAUCHEZ" at bounding box center [273, 170] width 309 height 17
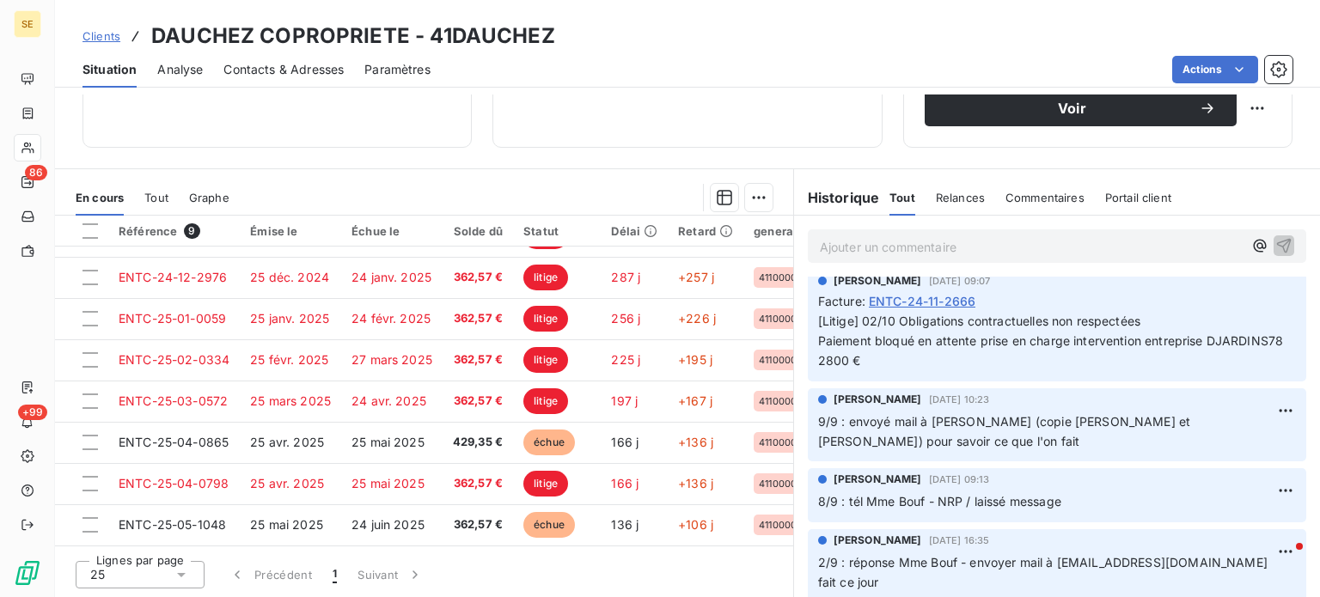
scroll to position [516, 0]
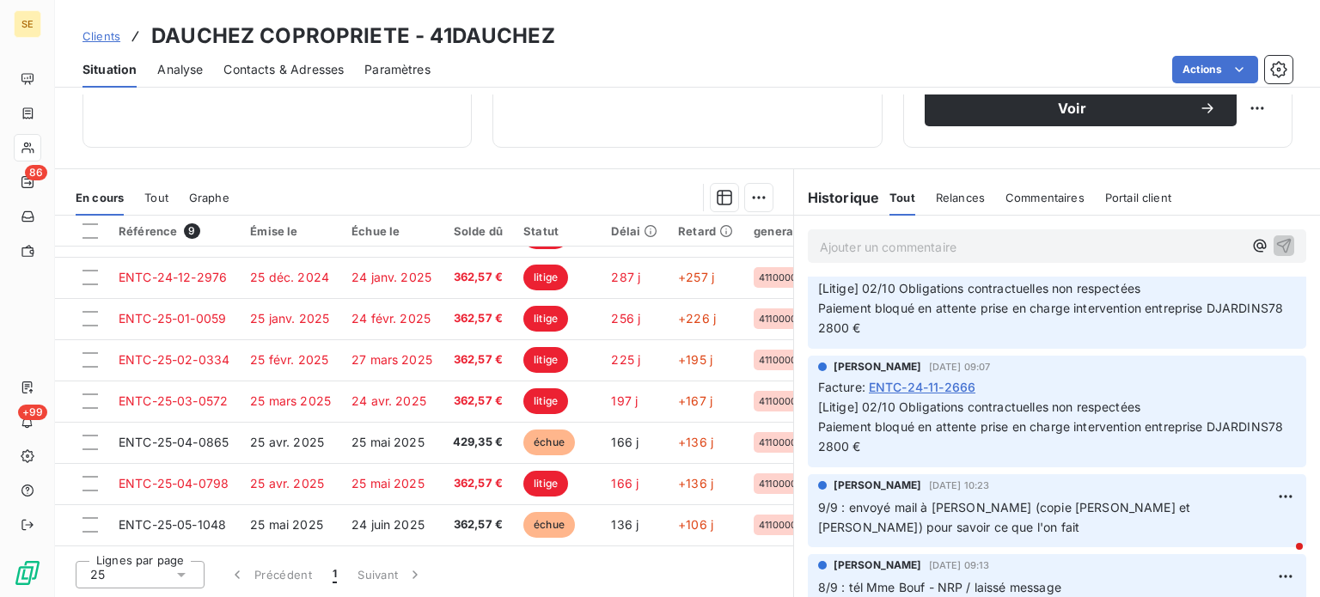
click at [101, 33] on span "Clients" at bounding box center [101, 36] width 38 height 14
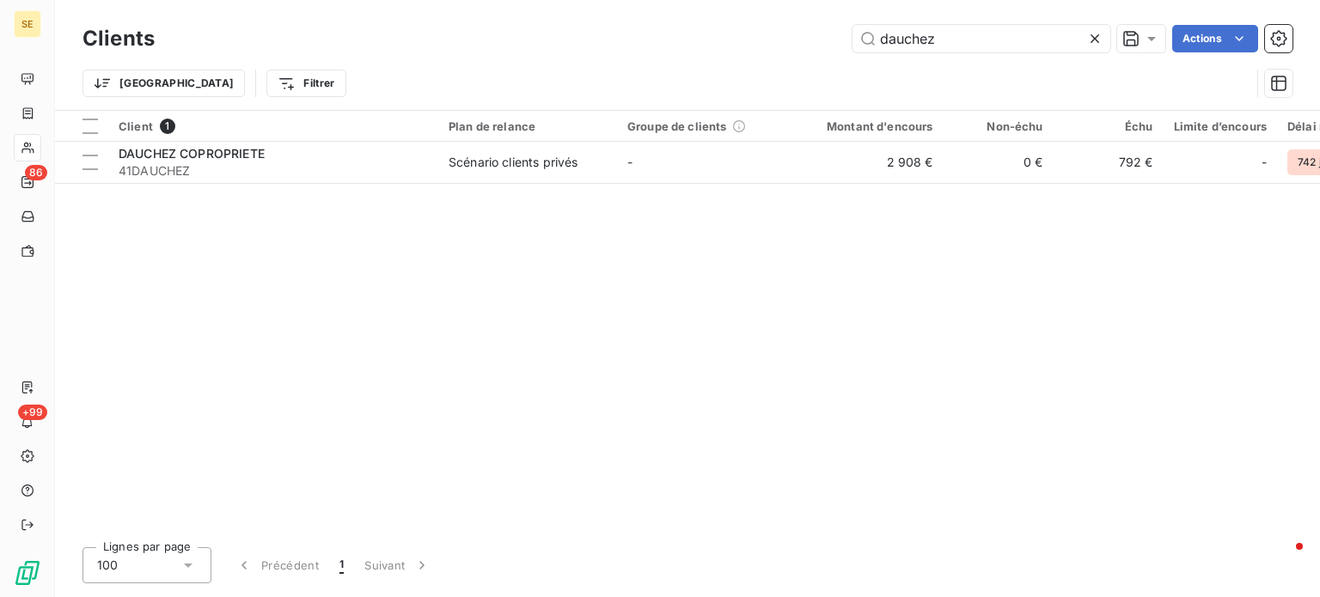
drag, startPoint x: 615, startPoint y: 27, endPoint x: 482, endPoint y: 27, distance: 133.2
click at [482, 27] on div "dauchez Actions" at bounding box center [733, 38] width 1117 height 27
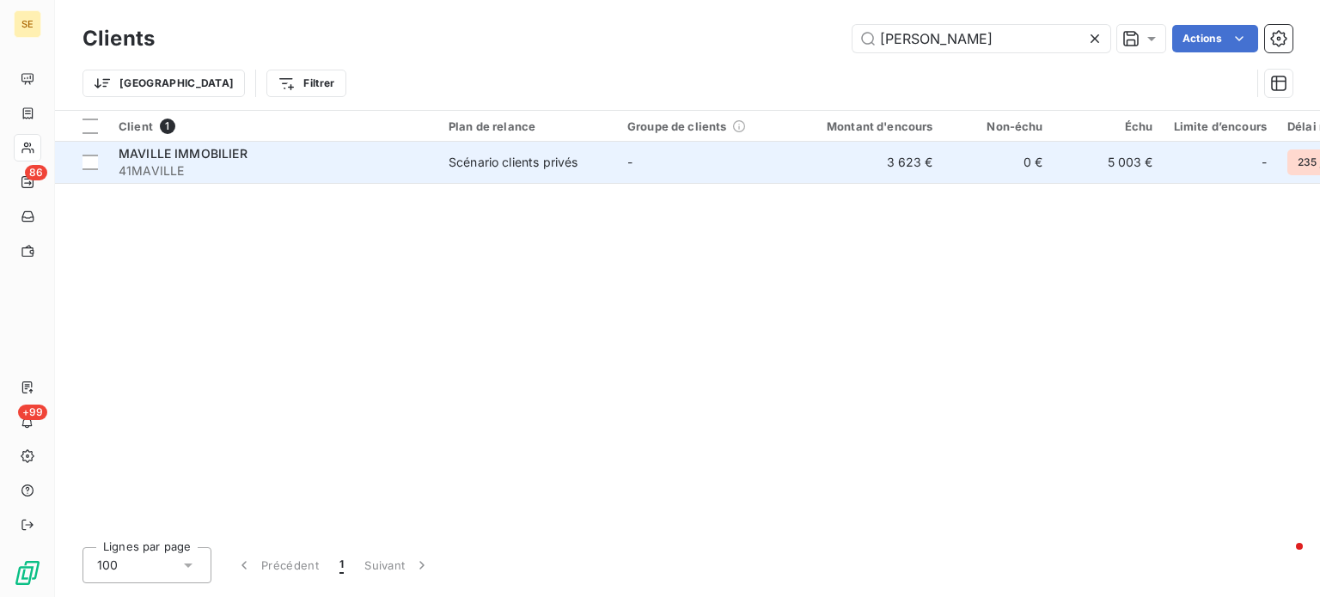
type input "[PERSON_NAME]"
click at [193, 168] on span "41MAVILLE" at bounding box center [273, 170] width 309 height 17
